Goal: Task Accomplishment & Management: Manage account settings

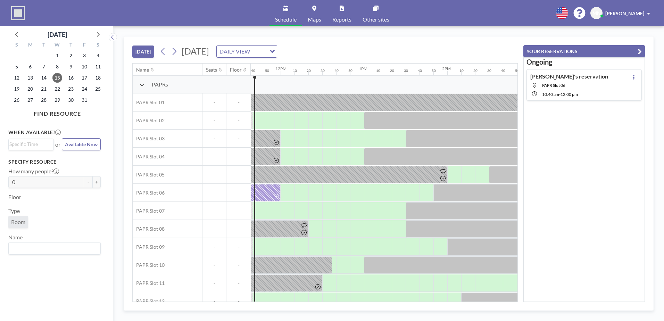
scroll to position [0, 973]
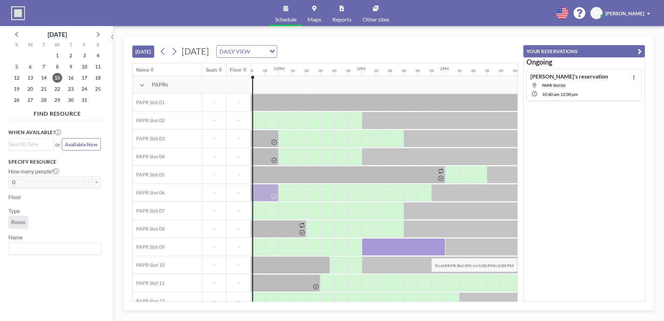
drag, startPoint x: 375, startPoint y: 247, endPoint x: 435, endPoint y: 253, distance: 60.4
click at [435, 253] on div at bounding box center [403, 246] width 83 height 17
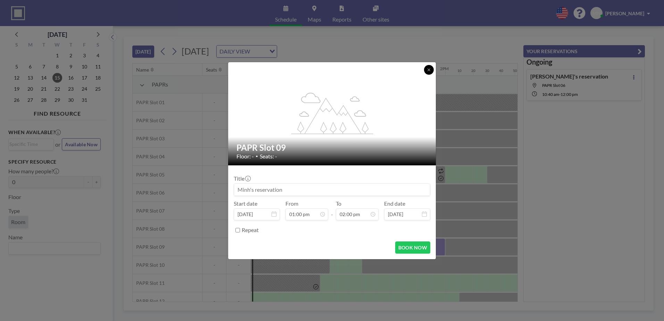
click at [431, 73] on button at bounding box center [429, 70] width 10 height 10
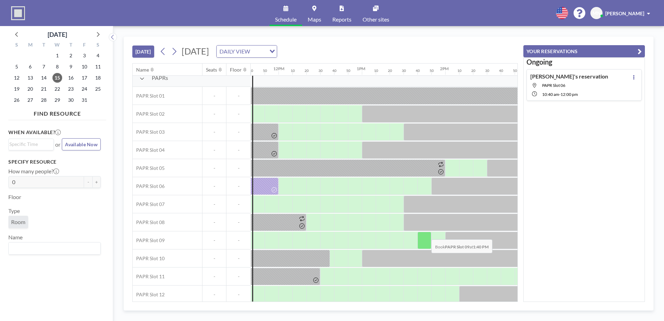
scroll to position [12, 973]
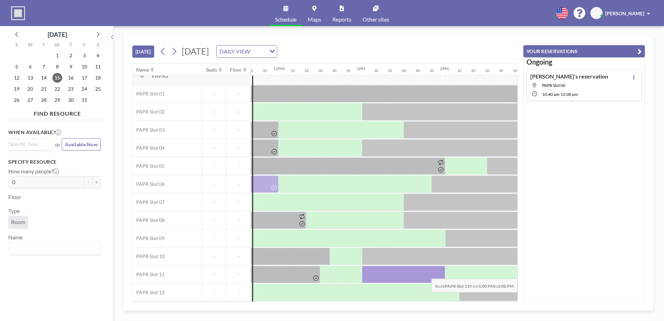
drag, startPoint x: 368, startPoint y: 274, endPoint x: 440, endPoint y: 273, distance: 72.3
click at [440, 273] on div at bounding box center [403, 274] width 83 height 17
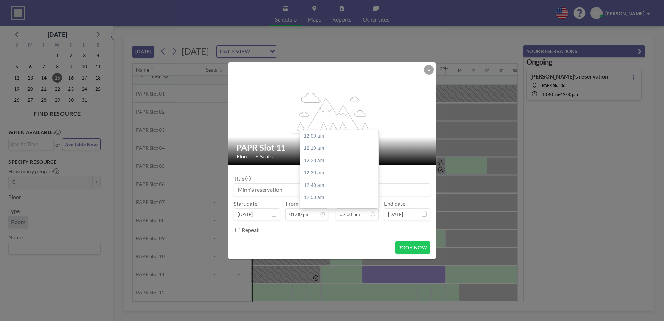
scroll to position [1039, 0]
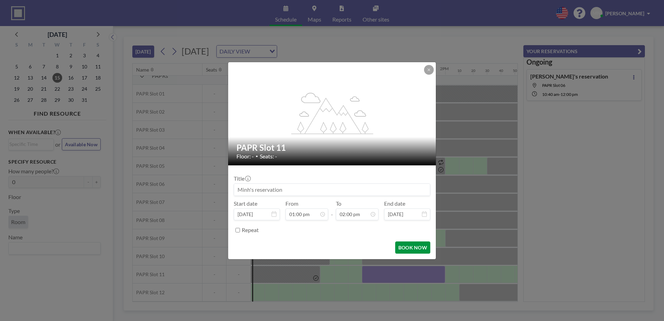
click at [410, 249] on button "BOOK NOW" at bounding box center [412, 248] width 35 height 12
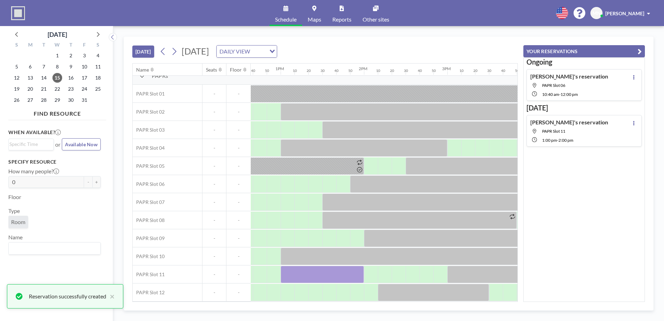
scroll to position [12, 1064]
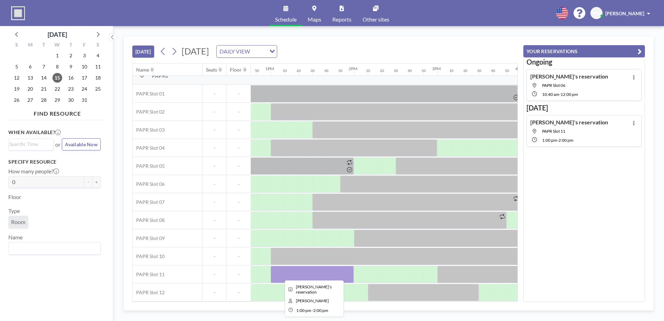
click at [324, 275] on div at bounding box center [312, 274] width 83 height 17
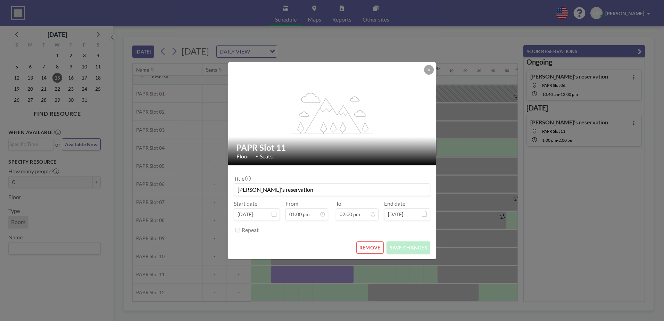
click at [371, 248] on button "REMOVE" at bounding box center [370, 248] width 27 height 12
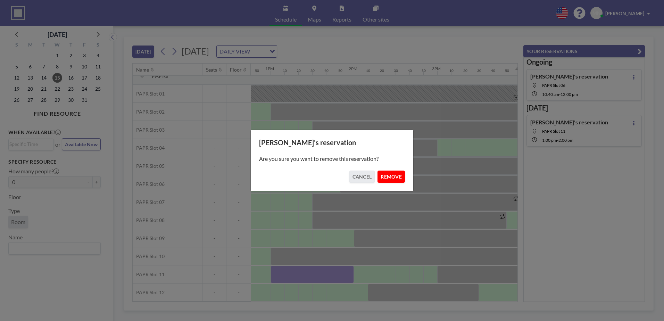
drag, startPoint x: 391, startPoint y: 175, endPoint x: 380, endPoint y: 178, distance: 11.0
click at [390, 175] on button "REMOVE" at bounding box center [391, 177] width 27 height 12
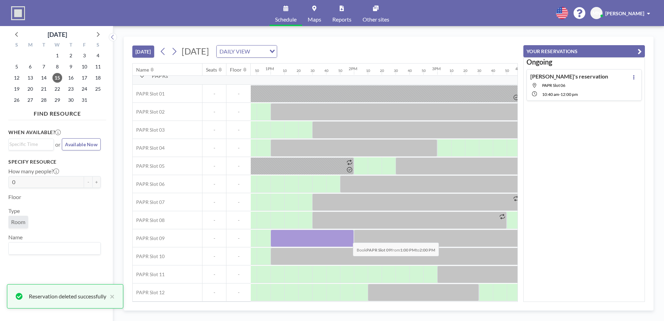
drag, startPoint x: 277, startPoint y: 237, endPoint x: 347, endPoint y: 237, distance: 70.9
click at [347, 237] on div at bounding box center [312, 238] width 83 height 17
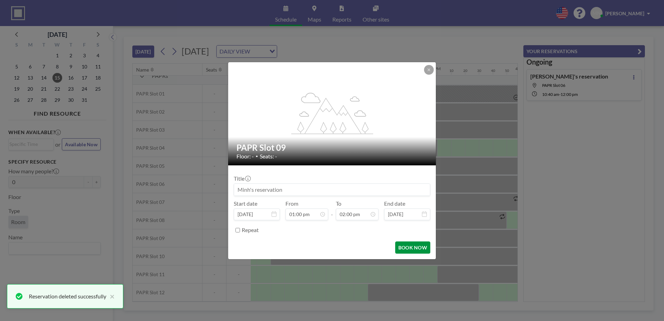
click at [417, 248] on button "BOOK NOW" at bounding box center [412, 248] width 35 height 12
